Goal: Communication & Community: Answer question/provide support

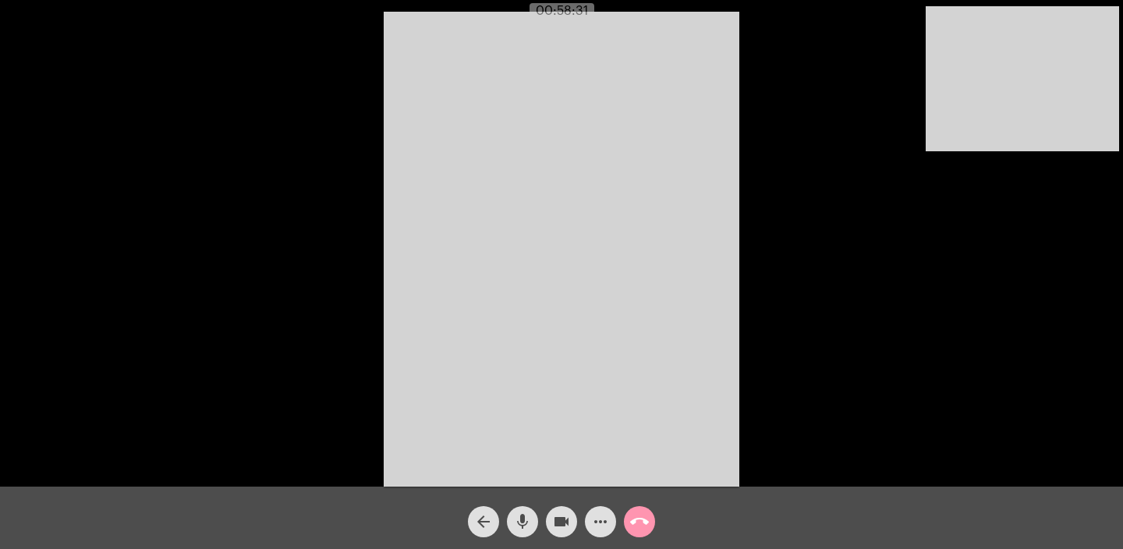
click at [642, 522] on mat-icon "call_end" at bounding box center [639, 521] width 19 height 19
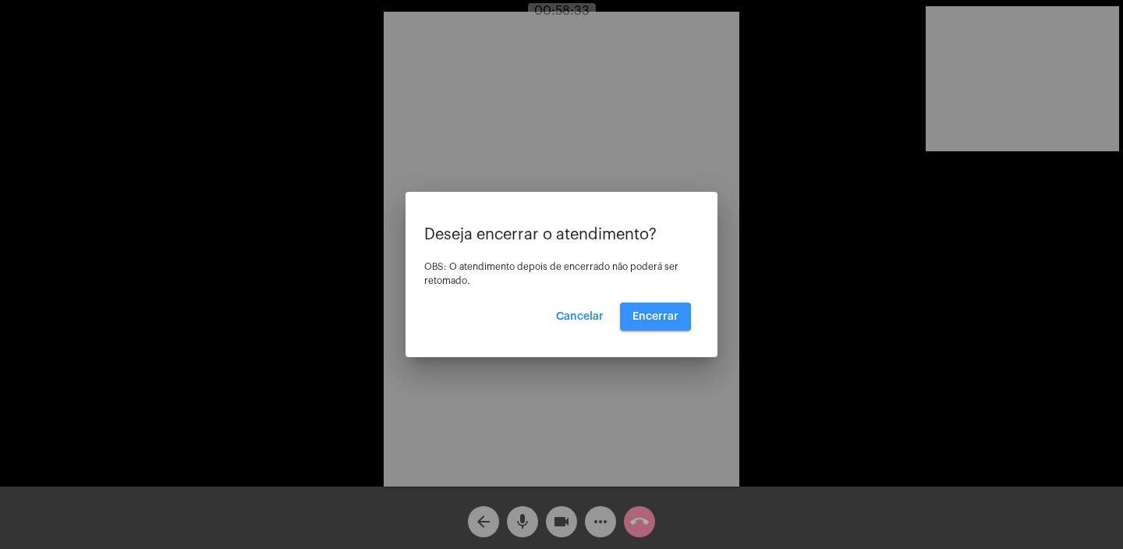
click at [654, 320] on span "Encerrar" at bounding box center [655, 316] width 46 height 11
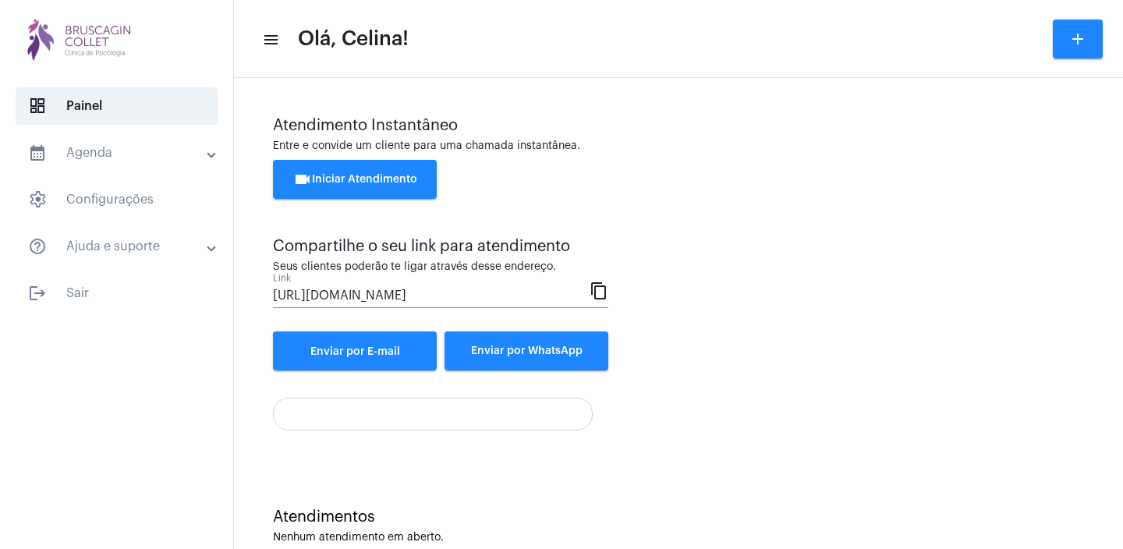
click at [363, 179] on span "videocam Iniciar Atendimento" at bounding box center [355, 179] width 124 height 11
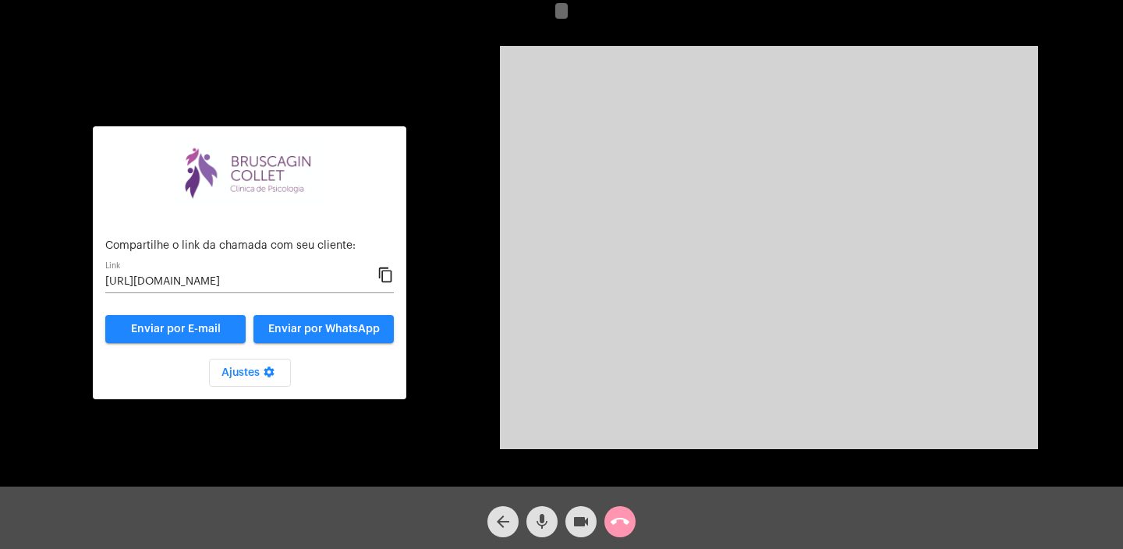
click at [388, 274] on mat-icon "content_copy" at bounding box center [385, 275] width 16 height 19
